Goal: Task Accomplishment & Management: Manage account settings

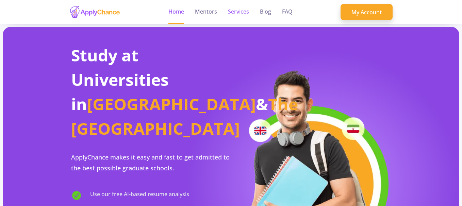
click at [238, 9] on link "Services" at bounding box center [238, 12] width 21 height 24
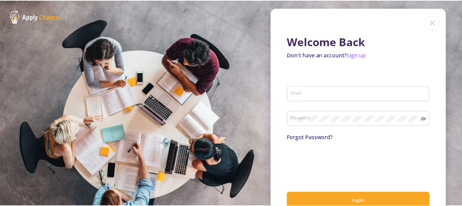
scroll to position [18, 0]
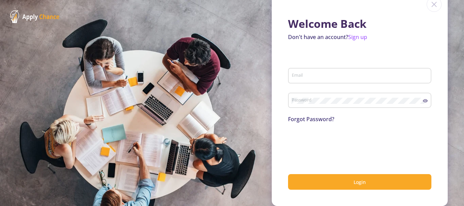
type input "[EMAIL_ADDRESS][DOMAIN_NAME]"
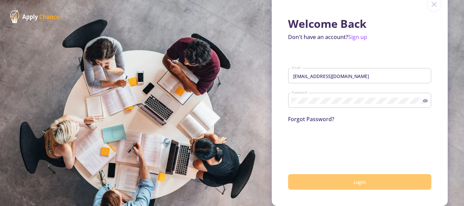
click at [349, 178] on button "Login" at bounding box center [359, 182] width 143 height 16
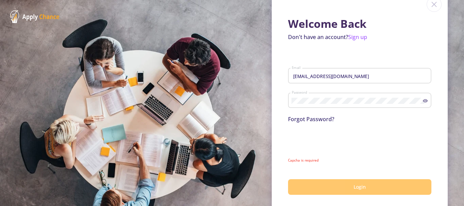
click at [354, 188] on span "Login" at bounding box center [360, 187] width 12 height 6
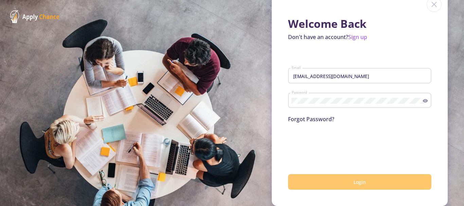
click at [337, 188] on button "Login" at bounding box center [359, 182] width 143 height 16
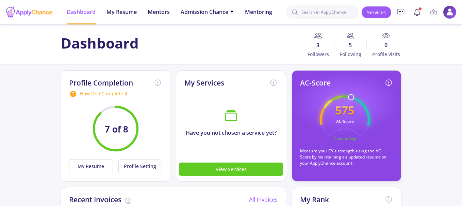
click at [420, 11] on icon at bounding box center [417, 12] width 8 height 8
click at [414, 14] on icon at bounding box center [417, 11] width 6 height 5
click at [418, 12] on icon at bounding box center [417, 12] width 8 height 8
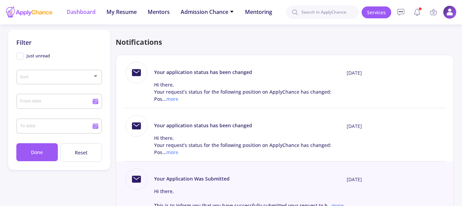
click at [86, 13] on span "Dashboard" at bounding box center [81, 12] width 29 height 8
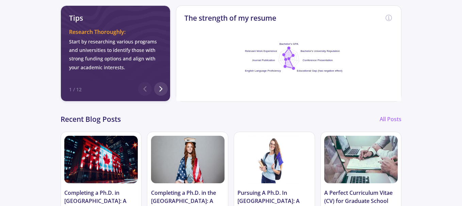
scroll to position [294, 0]
